Goal: Find specific page/section: Find specific page/section

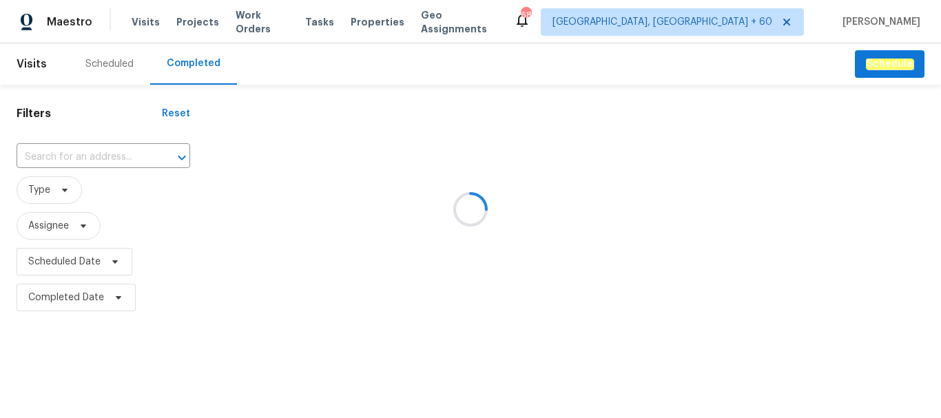
click at [106, 156] on div at bounding box center [470, 209] width 941 height 418
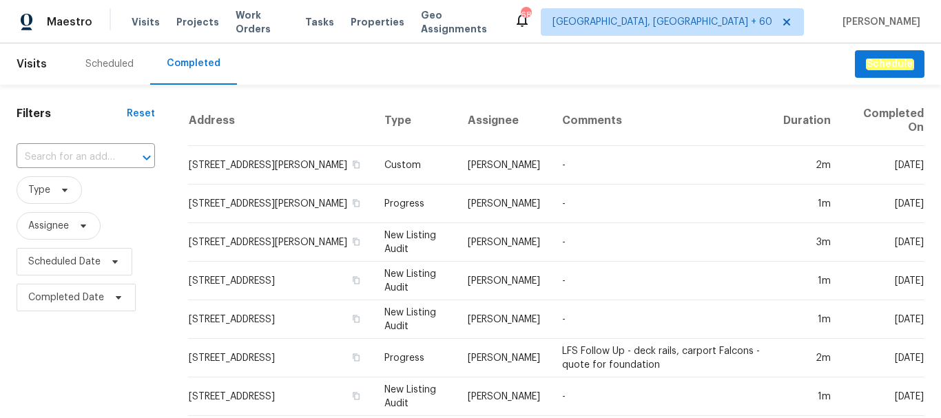
click at [106, 156] on input "text" at bounding box center [67, 157] width 100 height 21
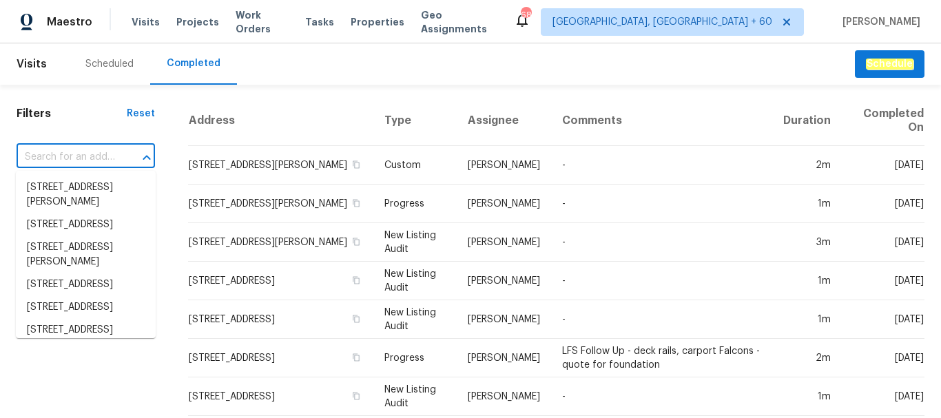
paste input "[STREET_ADDRESS][PERSON_NAME]"
type input "[STREET_ADDRESS][PERSON_NAME]"
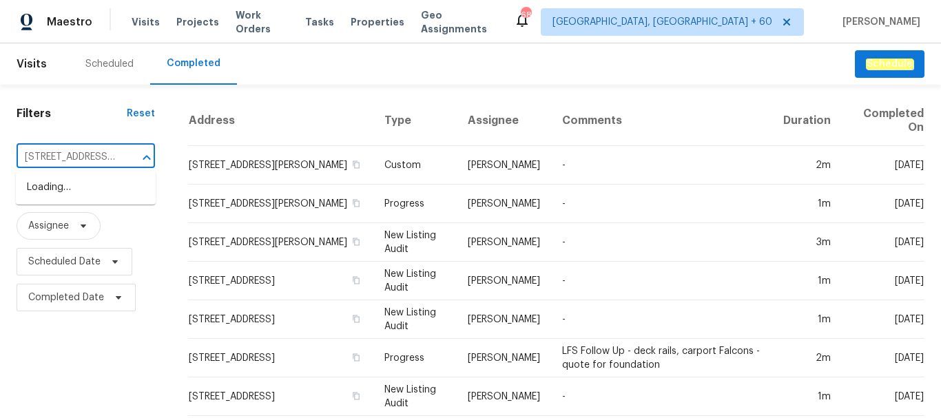
scroll to position [0, 59]
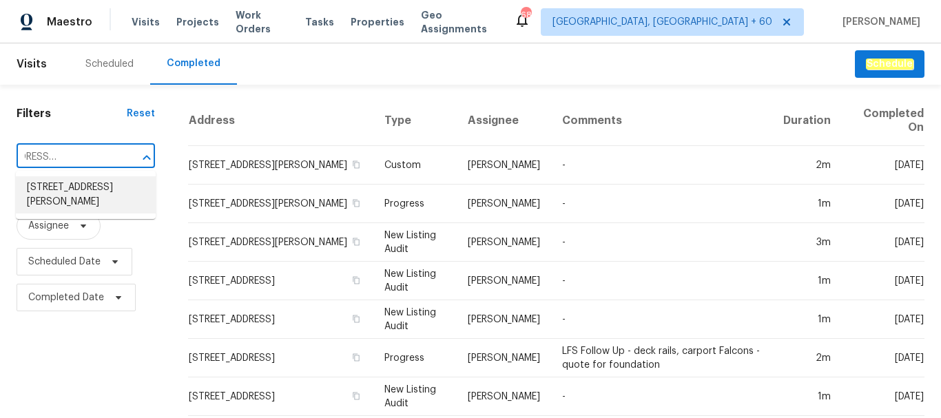
click at [106, 182] on li "[STREET_ADDRESS][PERSON_NAME]" at bounding box center [86, 194] width 140 height 37
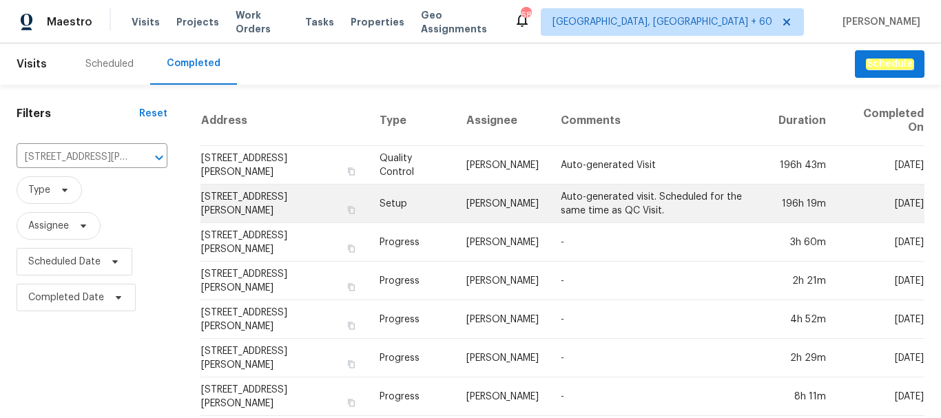
click at [471, 188] on td "[PERSON_NAME]" at bounding box center [502, 204] width 94 height 39
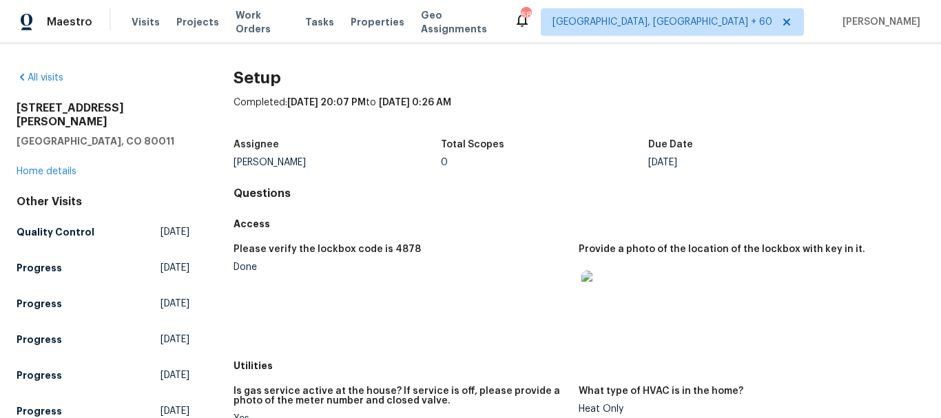
click at [43, 152] on div "[STREET_ADDRESS][PERSON_NAME] Home details" at bounding box center [103, 139] width 173 height 77
click at [45, 167] on link "Home details" at bounding box center [47, 172] width 60 height 10
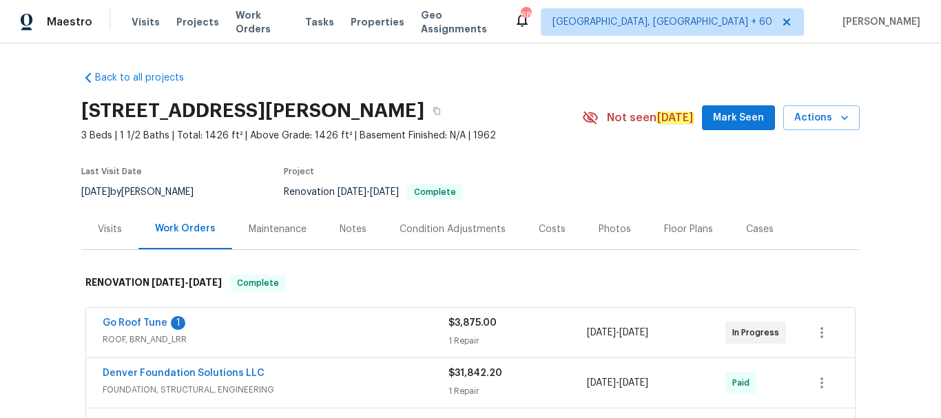
click at [623, 237] on div "Photos" at bounding box center [614, 229] width 65 height 41
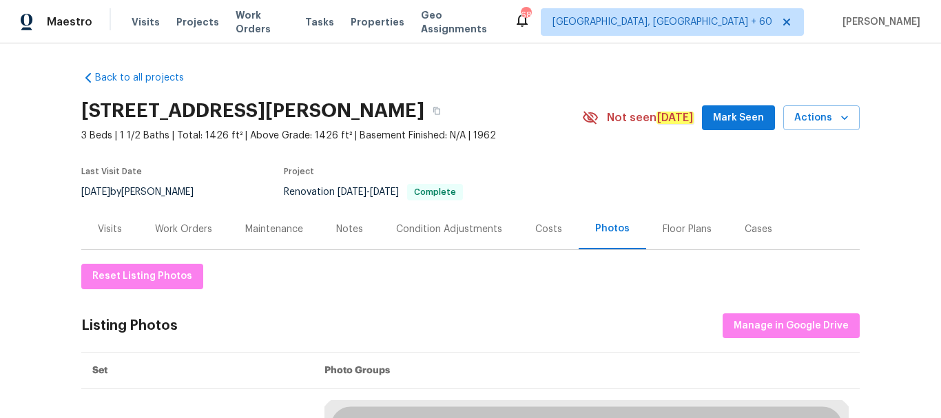
click at [612, 233] on div "Photos" at bounding box center [612, 229] width 34 height 14
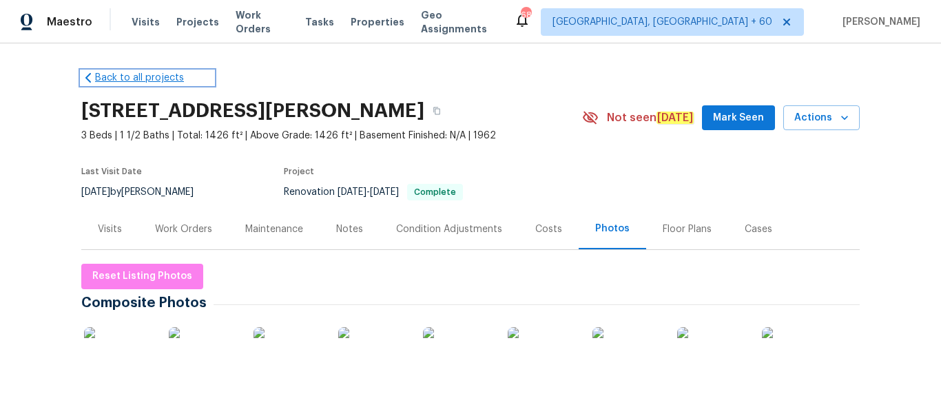
click at [103, 78] on link "Back to all projects" at bounding box center [147, 78] width 132 height 14
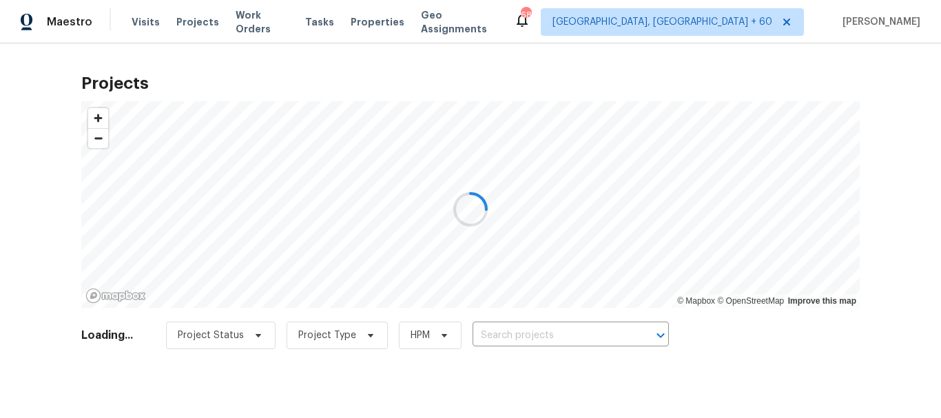
click at [143, 21] on div at bounding box center [470, 209] width 941 height 418
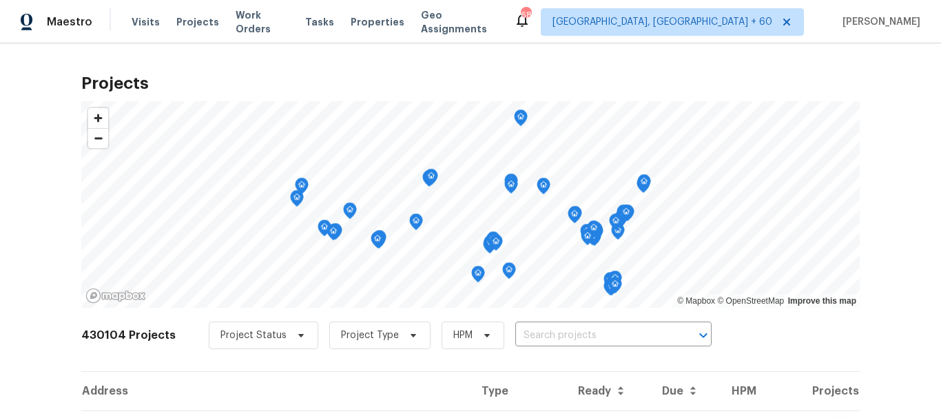
click at [143, 21] on span "Visits" at bounding box center [146, 22] width 28 height 14
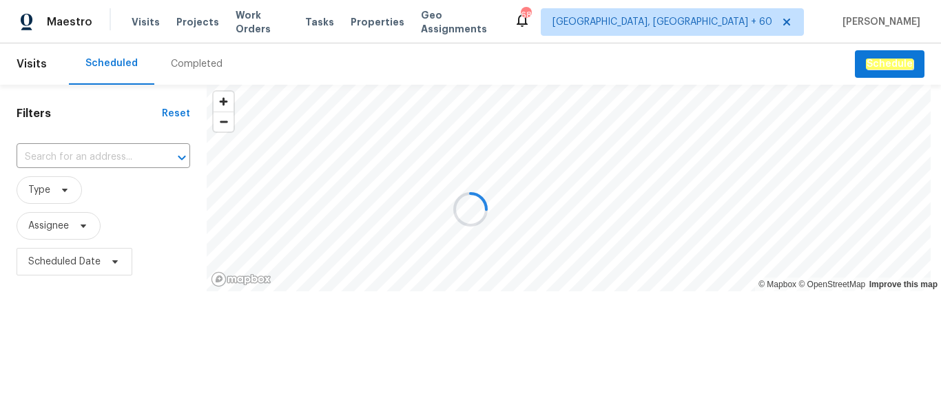
click at [216, 67] on div at bounding box center [470, 209] width 941 height 418
click at [200, 59] on div "Completed" at bounding box center [197, 64] width 52 height 14
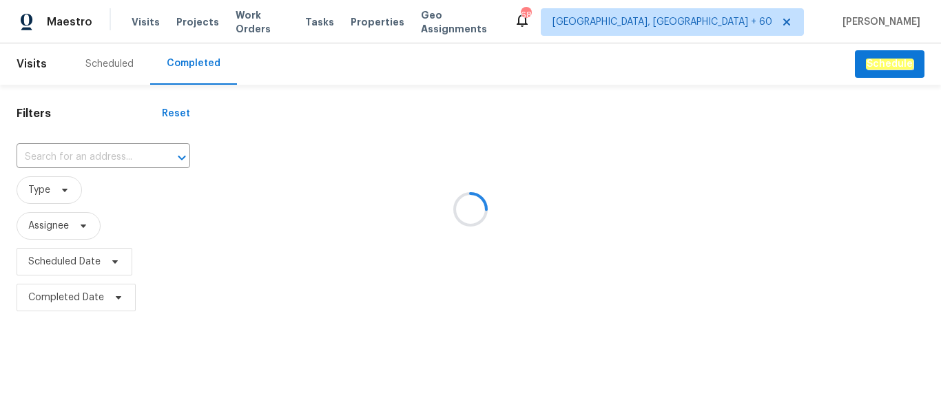
click at [84, 157] on div at bounding box center [470, 209] width 941 height 418
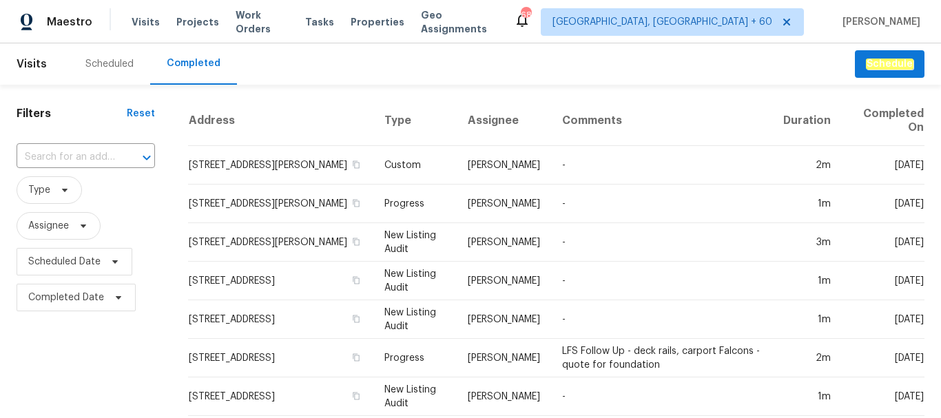
click at [84, 157] on input "text" at bounding box center [67, 157] width 100 height 21
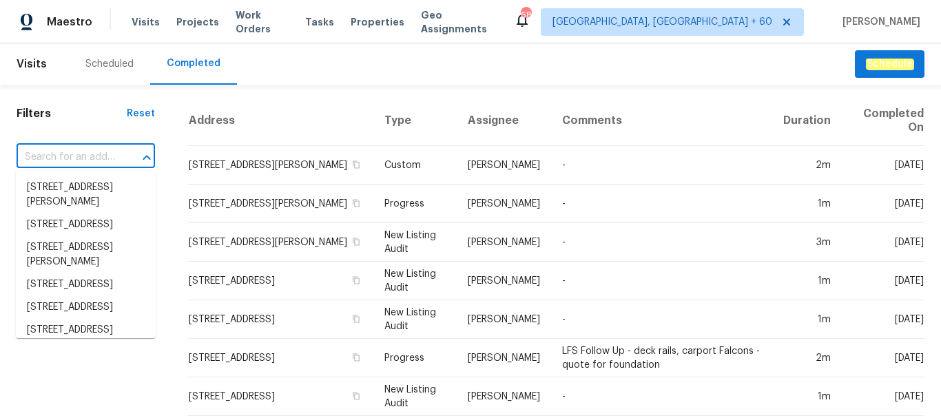
paste input "[STREET_ADDRESS][PERSON_NAME]"
type input "[STREET_ADDRESS][PERSON_NAME]"
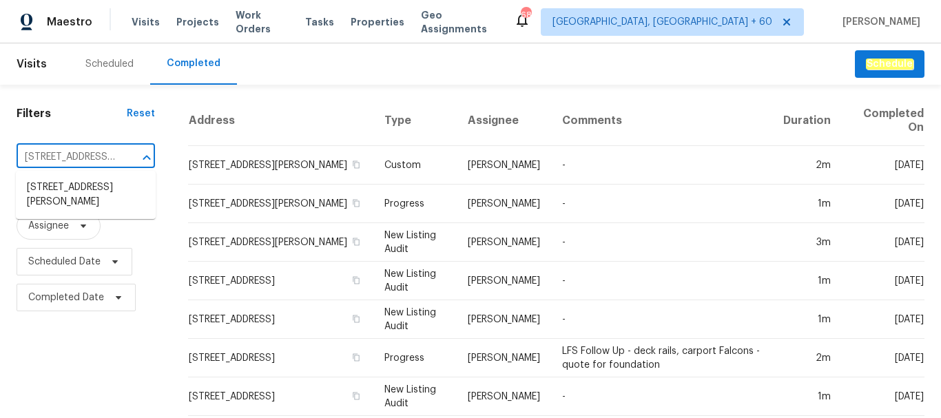
scroll to position [0, 59]
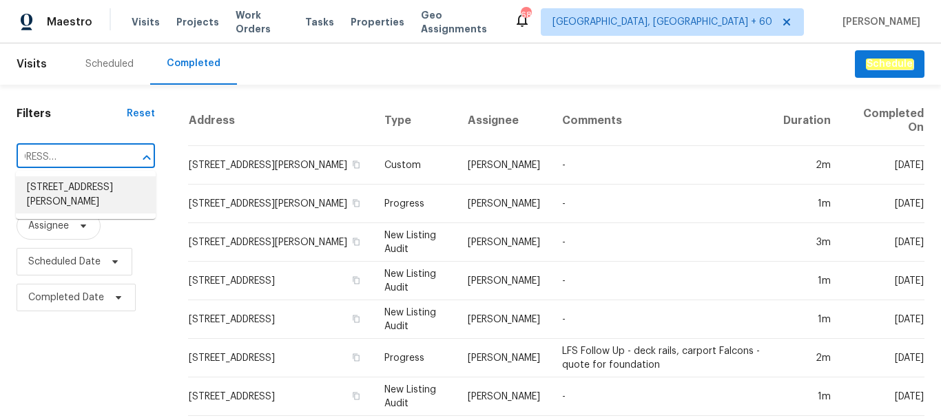
click at [65, 205] on li "[STREET_ADDRESS][PERSON_NAME]" at bounding box center [86, 194] width 140 height 37
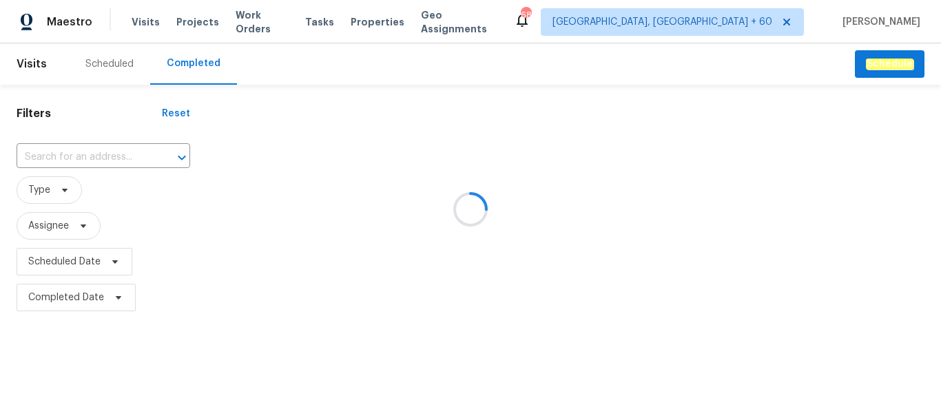
type input "[STREET_ADDRESS][PERSON_NAME]"
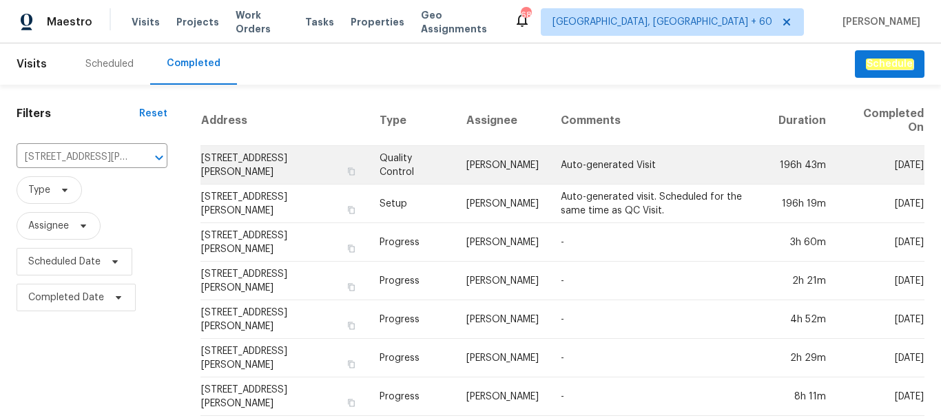
click at [435, 156] on td "Quality Control" at bounding box center [411, 165] width 87 height 39
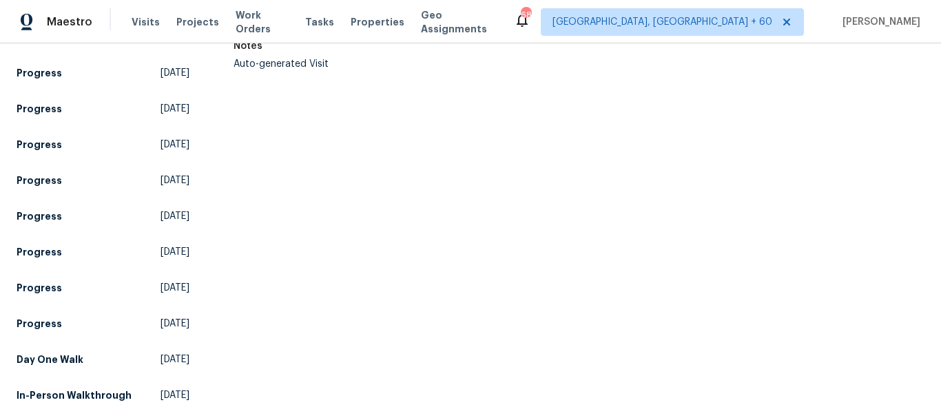
scroll to position [564, 0]
click at [40, 388] on h5 "In-Person Walkthrough" at bounding box center [74, 395] width 115 height 14
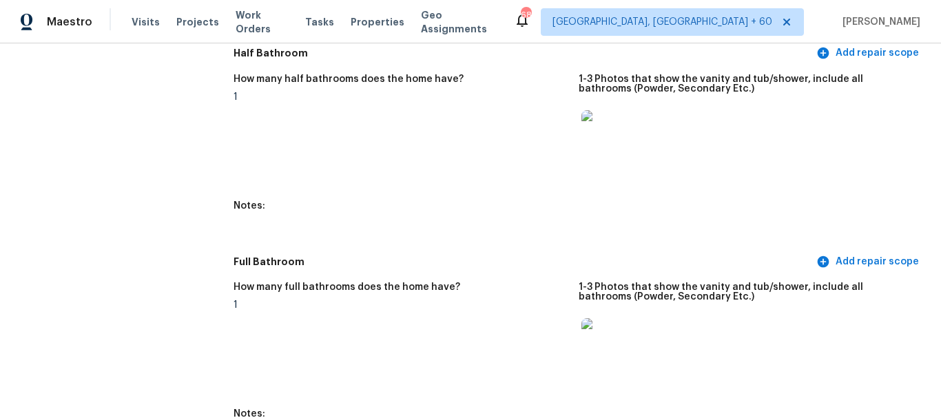
scroll to position [1722, 0]
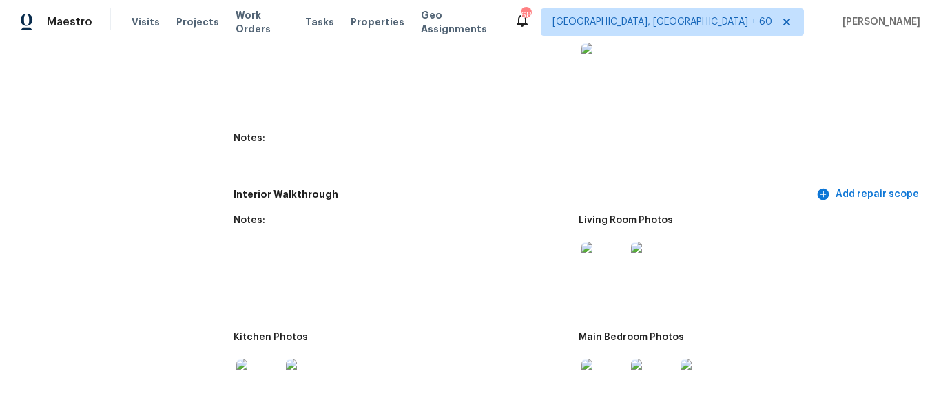
click at [589, 267] on img at bounding box center [603, 264] width 44 height 44
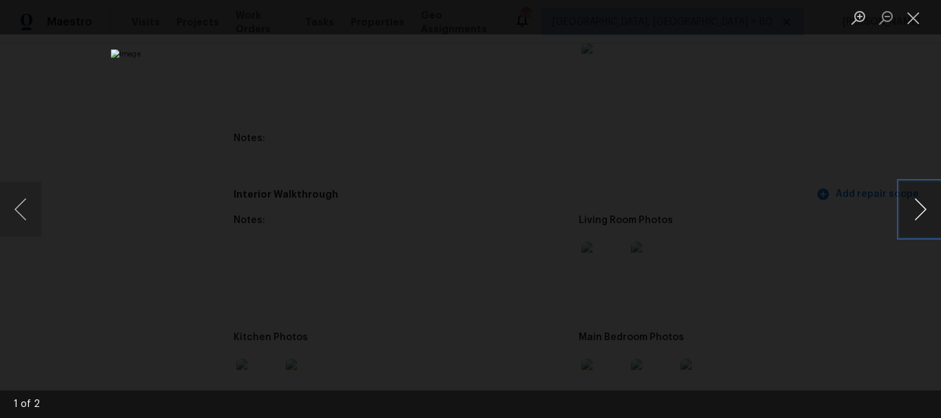
click at [917, 219] on button "Next image" at bounding box center [919, 209] width 41 height 55
